Goal: Information Seeking & Learning: Learn about a topic

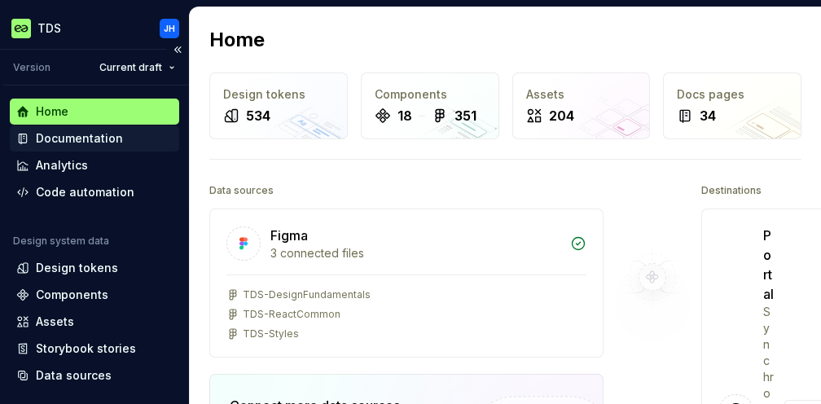
click at [99, 138] on div "Documentation" at bounding box center [79, 138] width 87 height 16
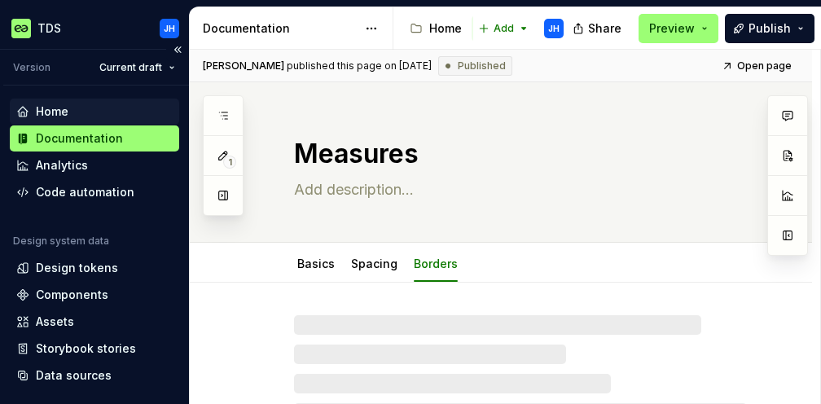
click at [91, 110] on div "Home" at bounding box center [94, 111] width 156 height 16
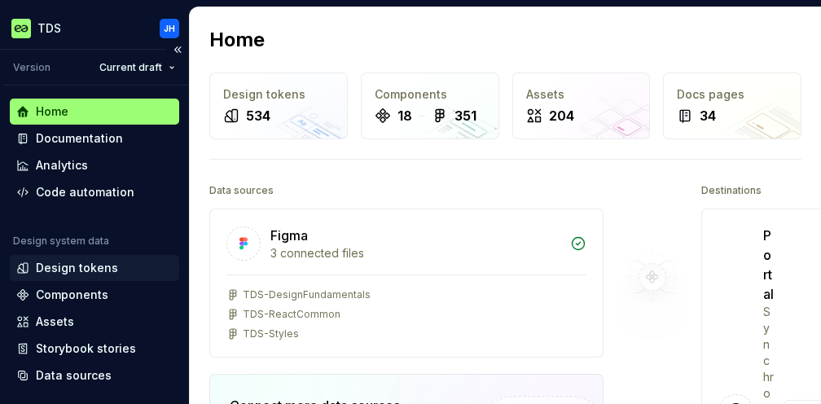
click at [71, 273] on div "Design tokens" at bounding box center [77, 268] width 82 height 16
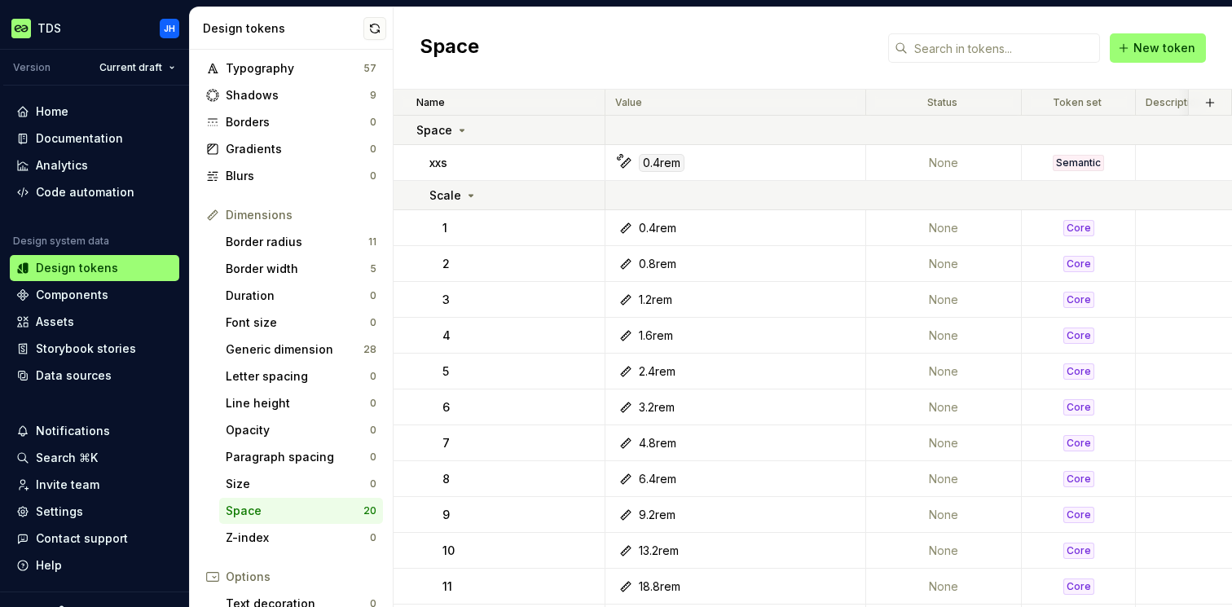
scroll to position [66, 0]
click at [299, 235] on div "Border radius" at bounding box center [297, 241] width 143 height 16
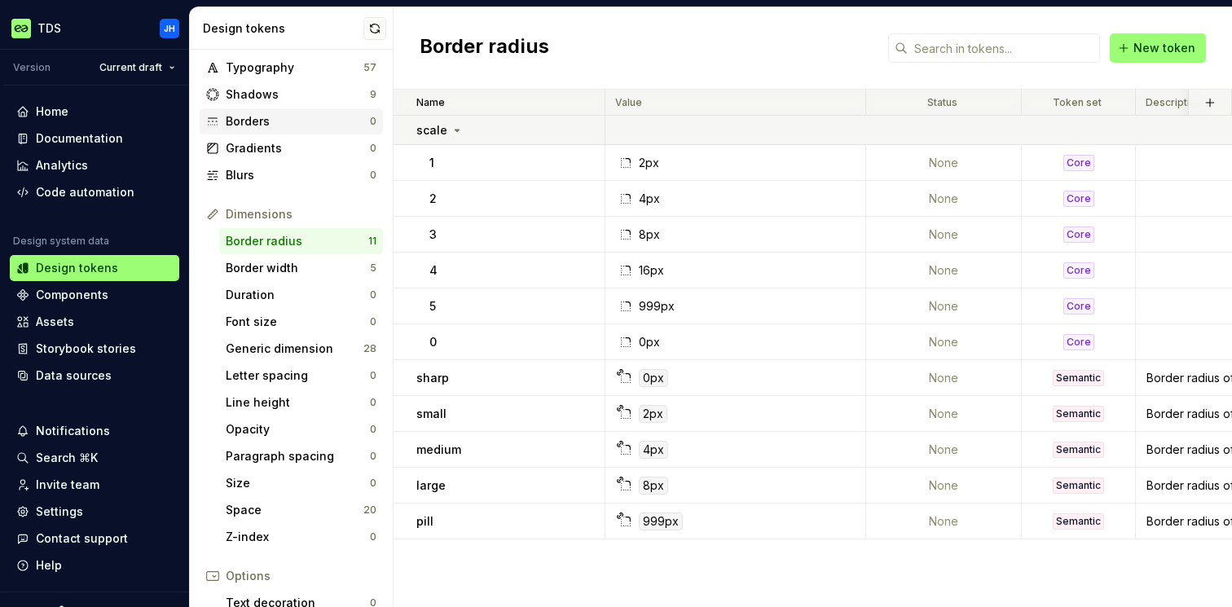
click at [280, 129] on div "Borders" at bounding box center [298, 121] width 144 height 16
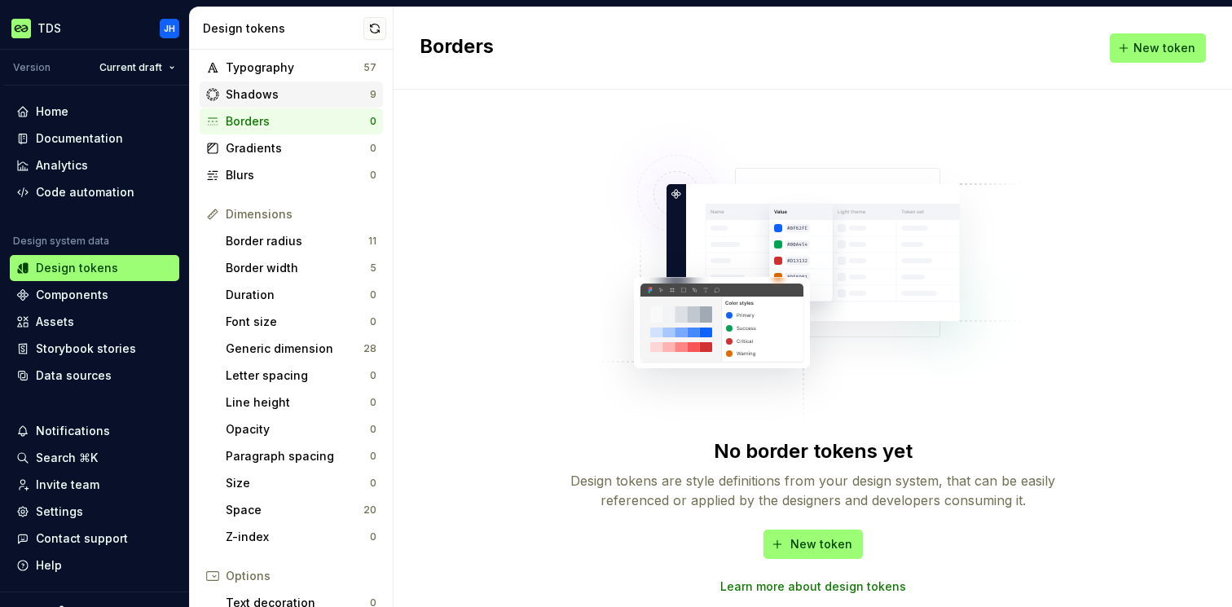
click at [281, 96] on div "Shadows" at bounding box center [298, 94] width 144 height 16
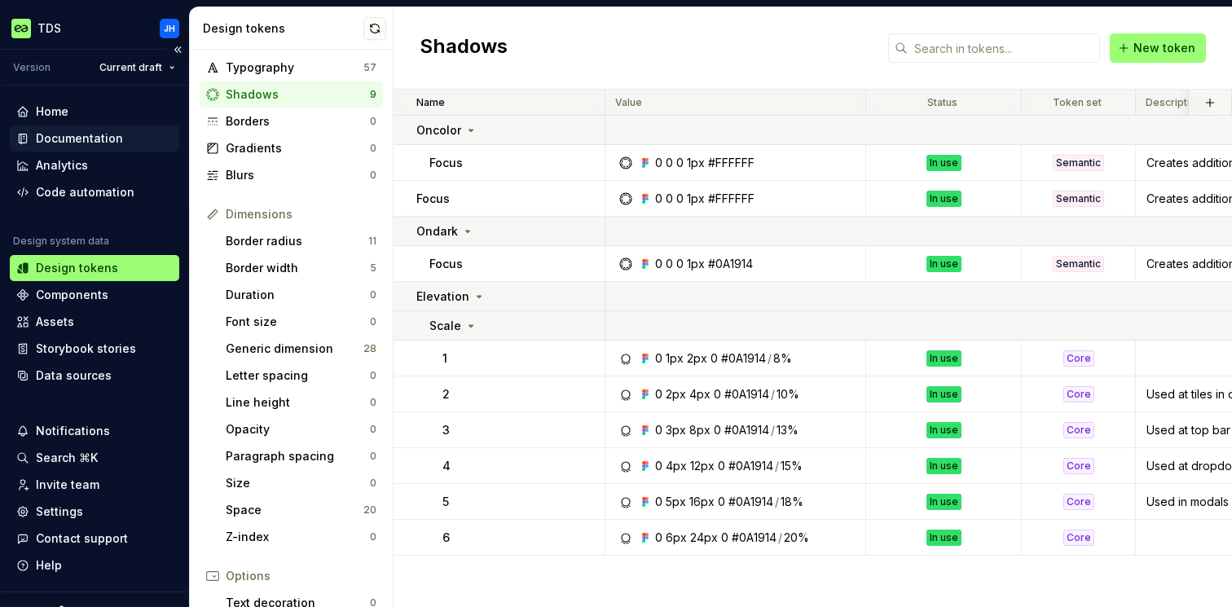
click at [93, 135] on div "Documentation" at bounding box center [79, 138] width 87 height 16
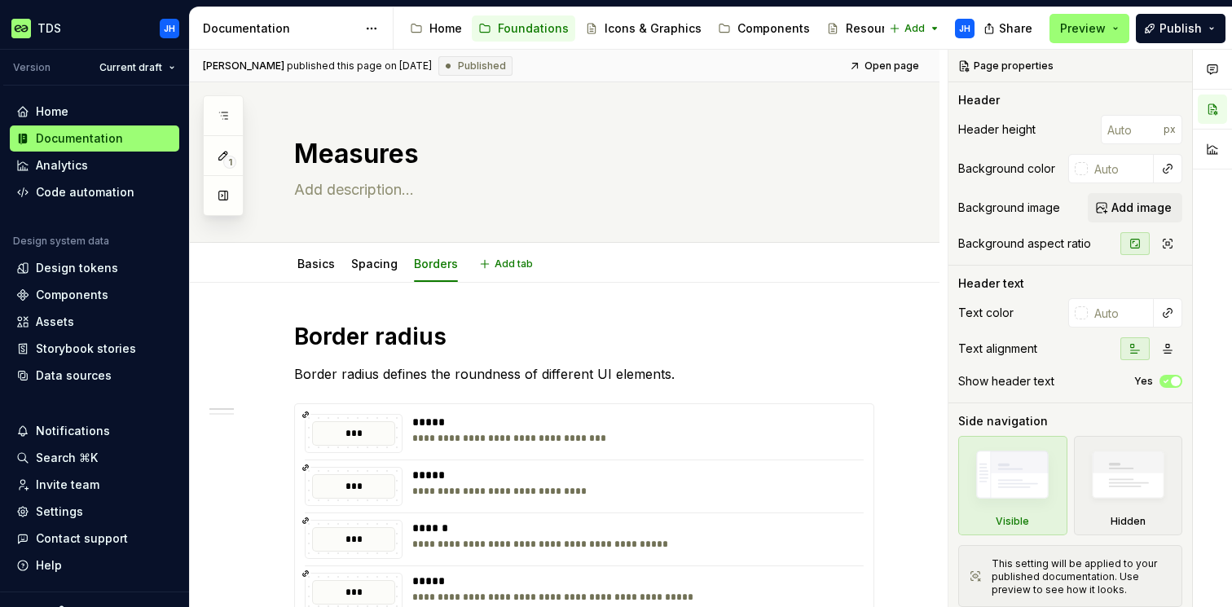
type textarea "*"
